Goal: Check status: Check status

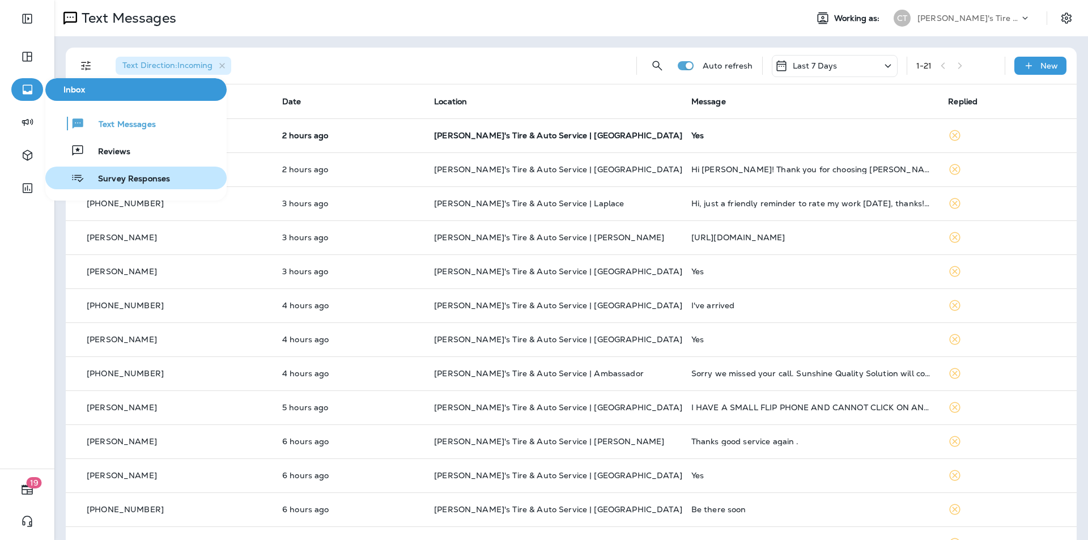
click at [118, 176] on span "Survey Responses" at bounding box center [127, 179] width 86 height 11
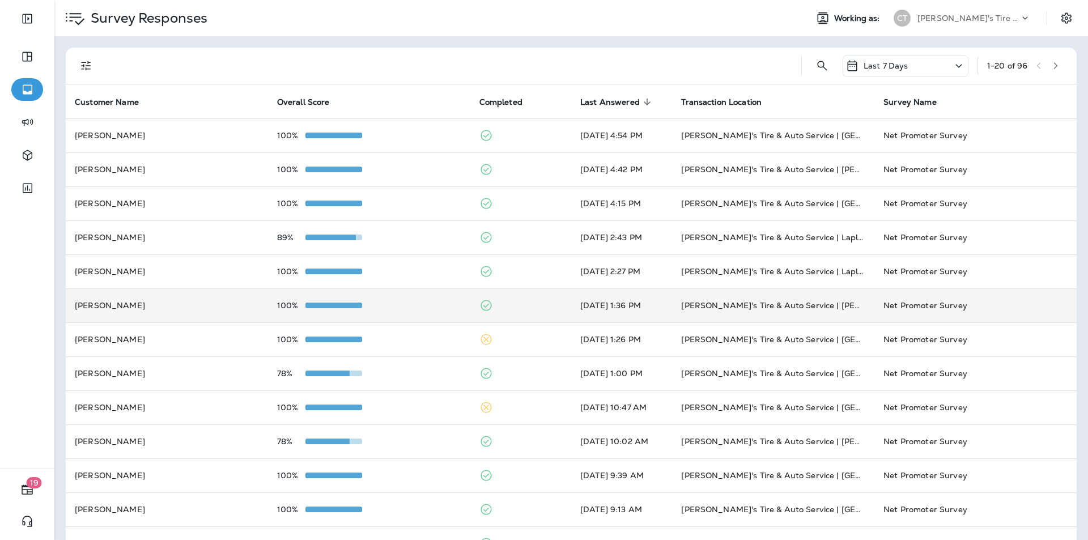
click at [405, 307] on div "100%" at bounding box center [369, 305] width 184 height 9
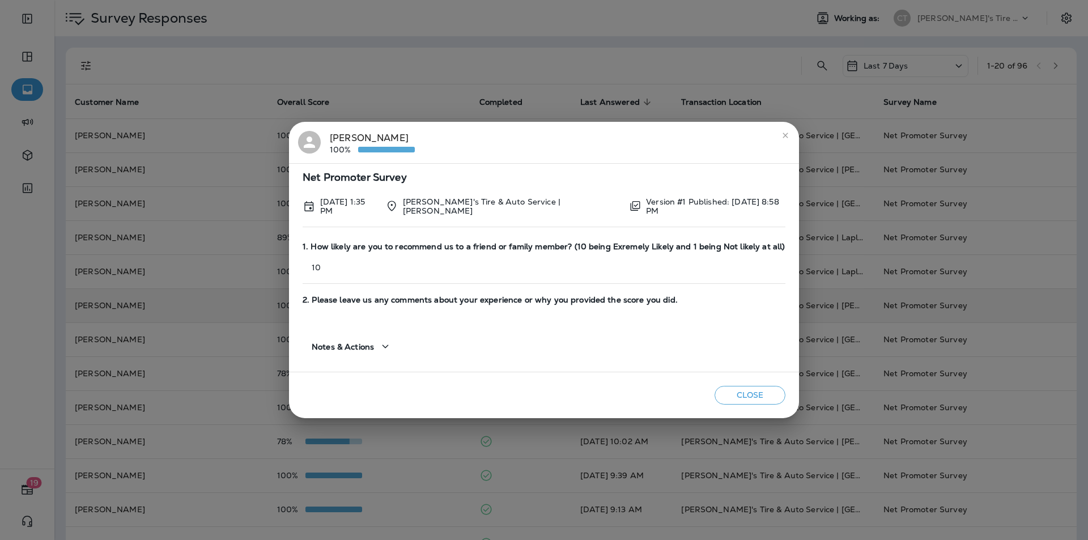
click at [781, 136] on icon "close" at bounding box center [785, 135] width 9 height 9
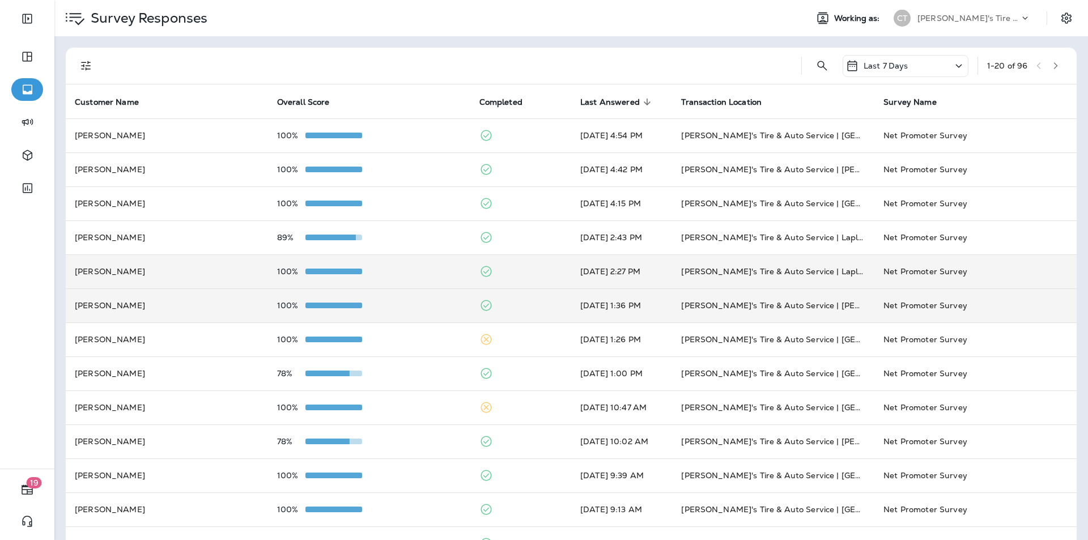
click at [429, 267] on div "100%" at bounding box center [369, 271] width 184 height 9
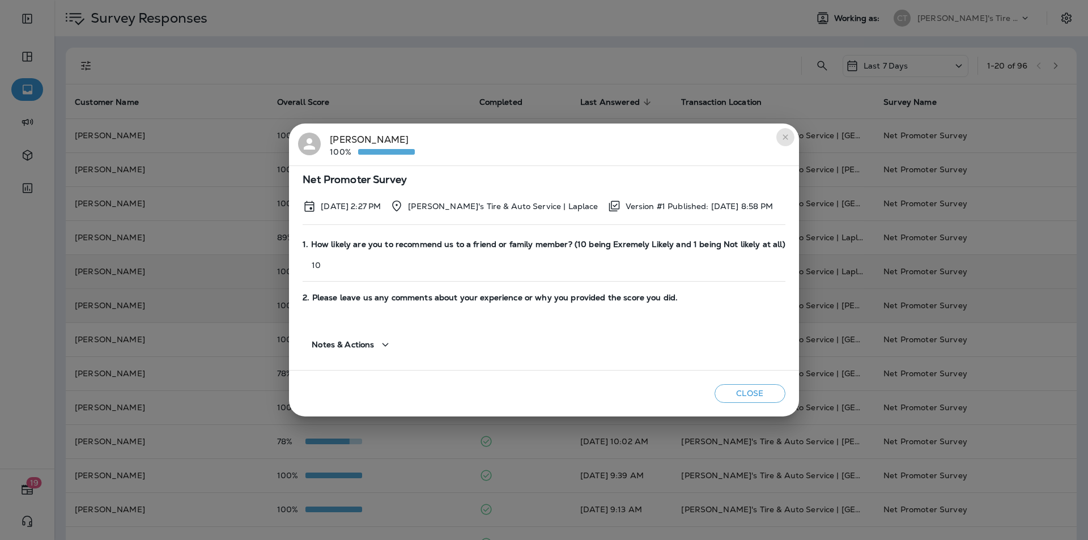
click at [782, 137] on icon "close" at bounding box center [785, 137] width 9 height 9
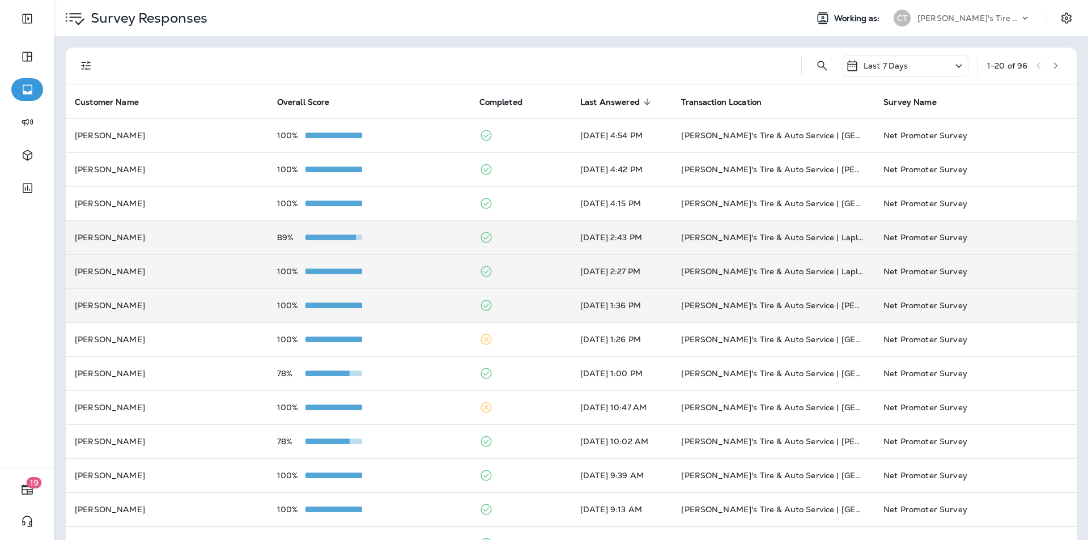
click at [427, 236] on div "89%" at bounding box center [369, 237] width 184 height 9
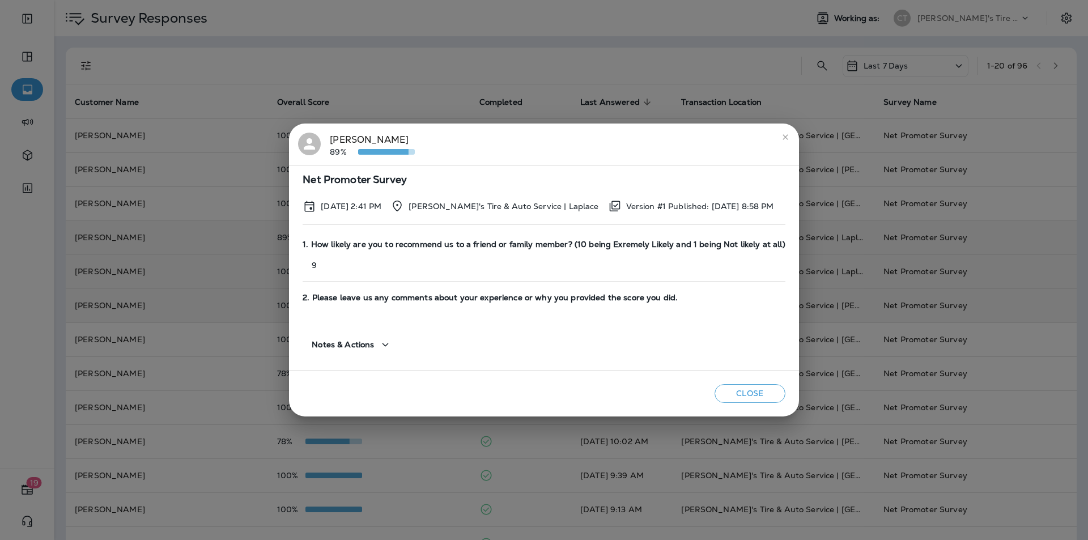
click at [782, 136] on icon "close" at bounding box center [784, 136] width 5 height 5
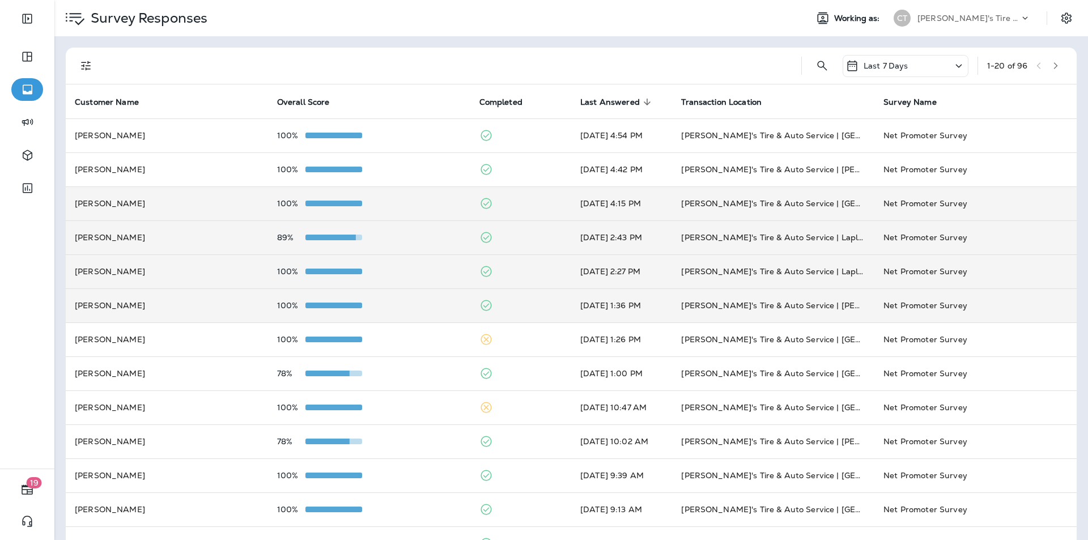
click at [432, 199] on div "100%" at bounding box center [369, 203] width 184 height 9
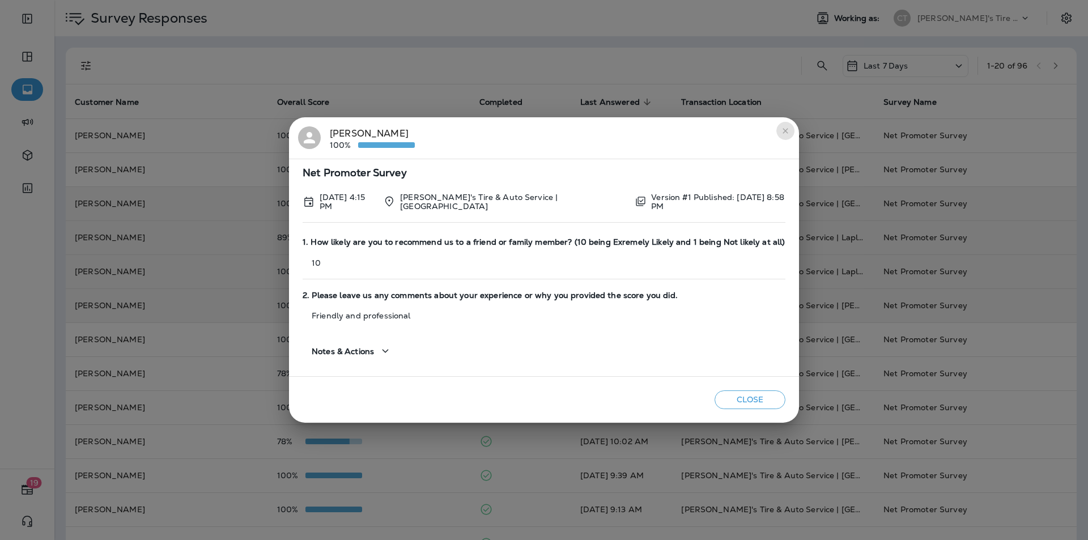
click at [781, 130] on icon "close" at bounding box center [785, 130] width 9 height 9
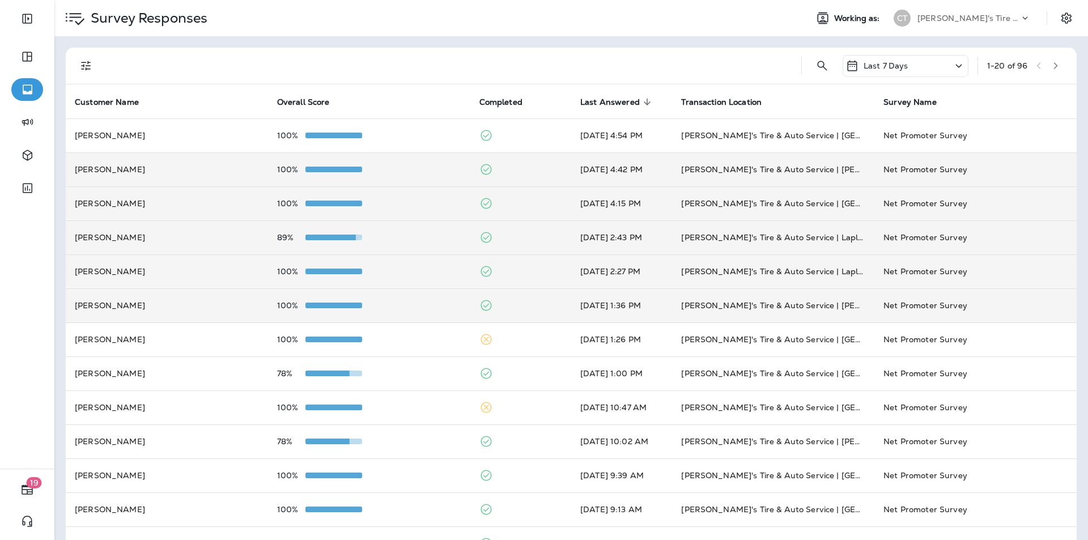
click at [400, 162] on td "100%" at bounding box center [369, 169] width 202 height 34
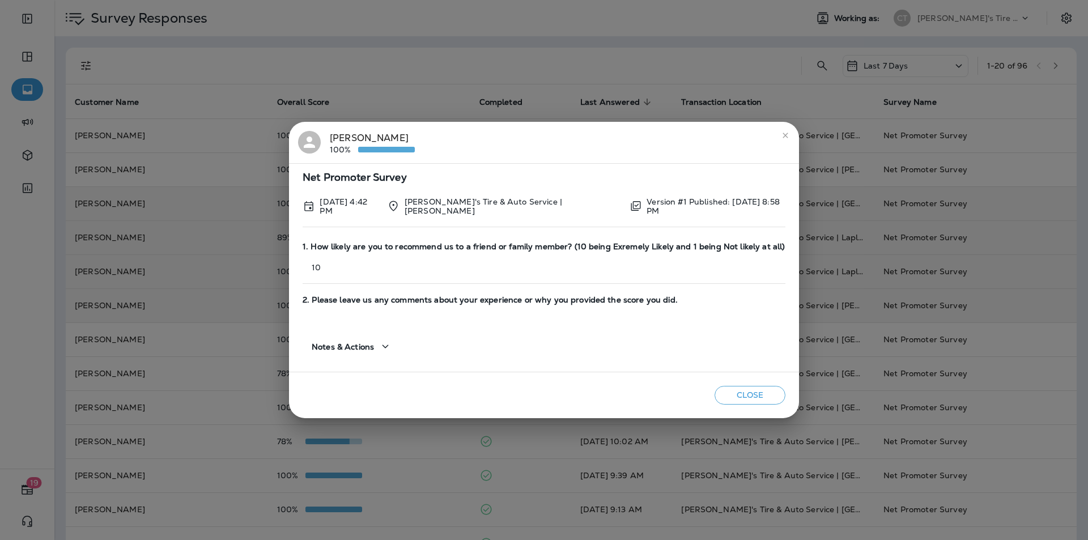
click at [781, 138] on icon "close" at bounding box center [785, 135] width 9 height 9
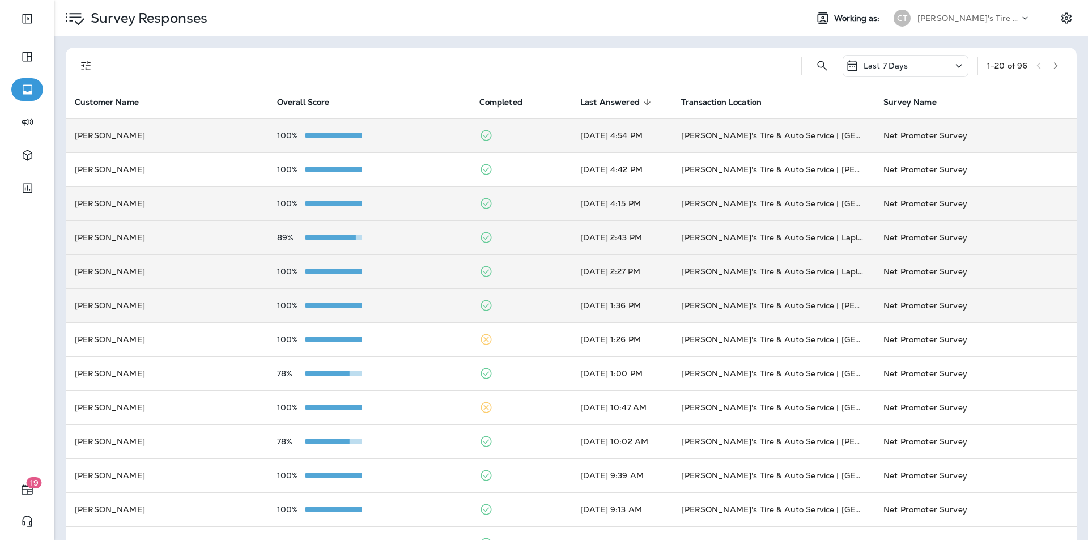
click at [418, 134] on div "100%" at bounding box center [369, 135] width 184 height 9
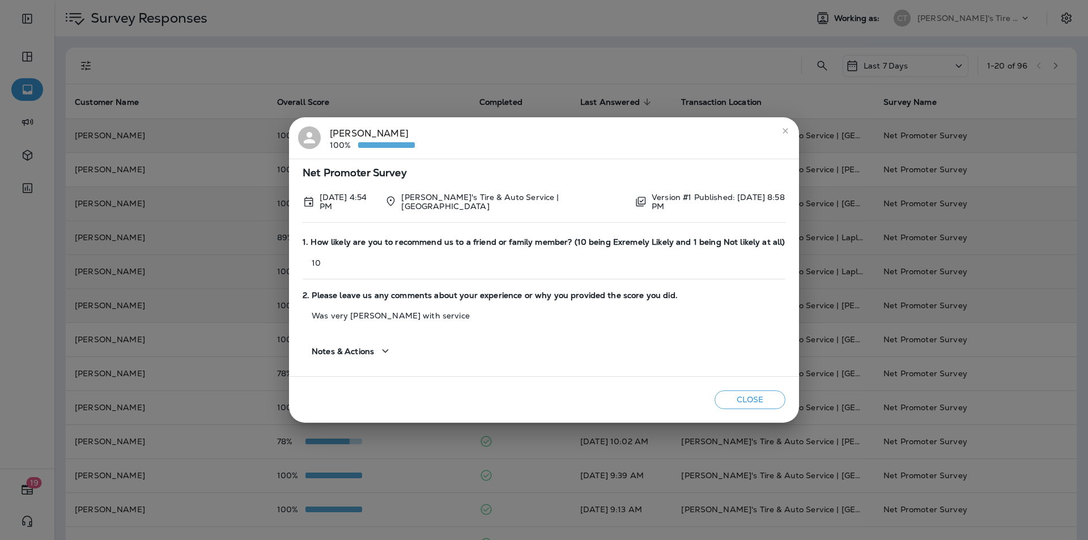
click at [781, 133] on icon "close" at bounding box center [785, 130] width 9 height 9
